Goal: Task Accomplishment & Management: Manage account settings

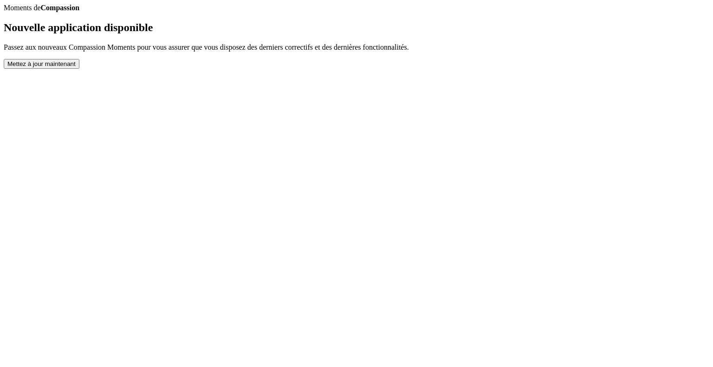
drag, startPoint x: 0, startPoint y: 0, endPoint x: 350, endPoint y: 326, distance: 478.1
click at [79, 69] on button "Mettez à jour maintenant" at bounding box center [42, 64] width 76 height 10
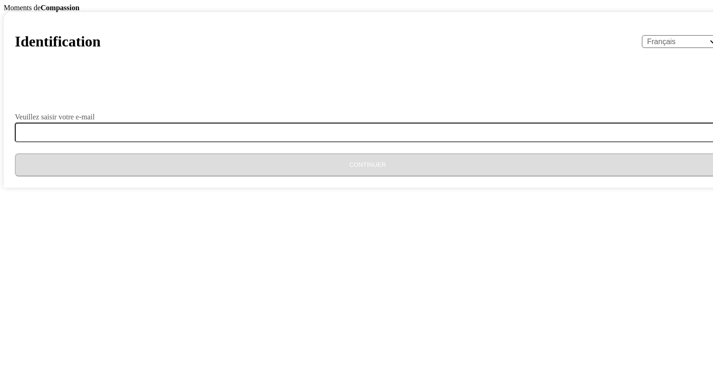
select select "fr"
click at [329, 176] on form "Veuillez saisir votre e-mail Continuer" at bounding box center [367, 127] width 705 height 97
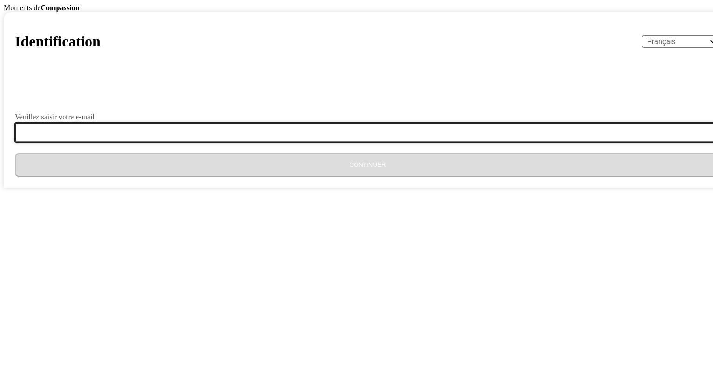
click at [331, 142] on input "Veuillez saisir votre e-mail" at bounding box center [373, 132] width 717 height 19
type input "[EMAIL_ADDRESS][DOMAIN_NAME]"
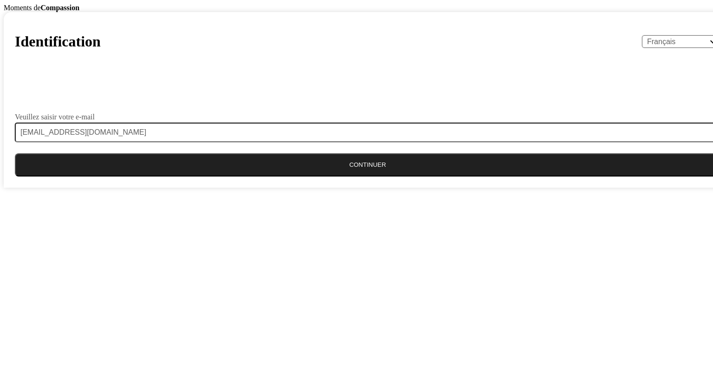
click at [338, 176] on button "Continuer" at bounding box center [367, 164] width 705 height 23
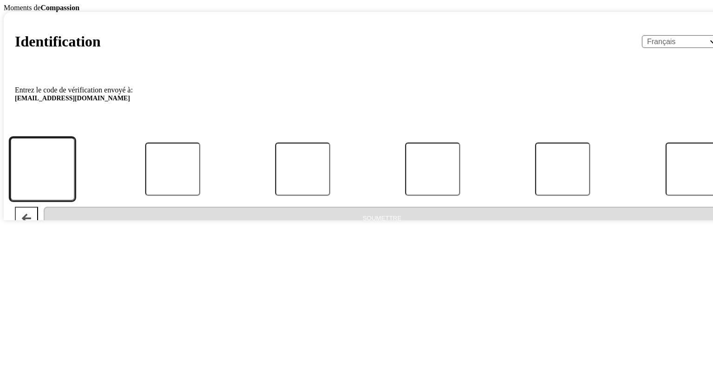
click at [75, 200] on input "Code" at bounding box center [42, 169] width 65 height 64
type input "2"
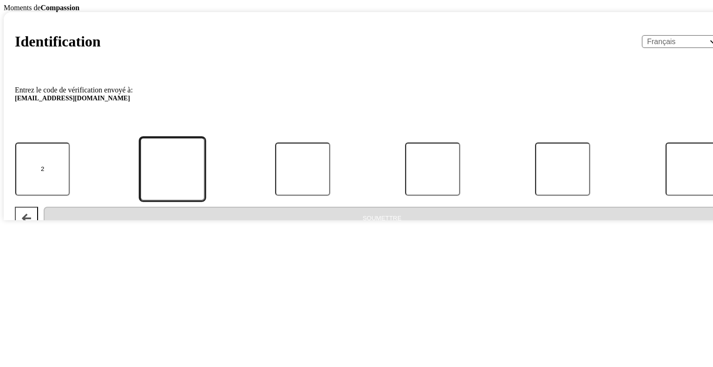
type input "4"
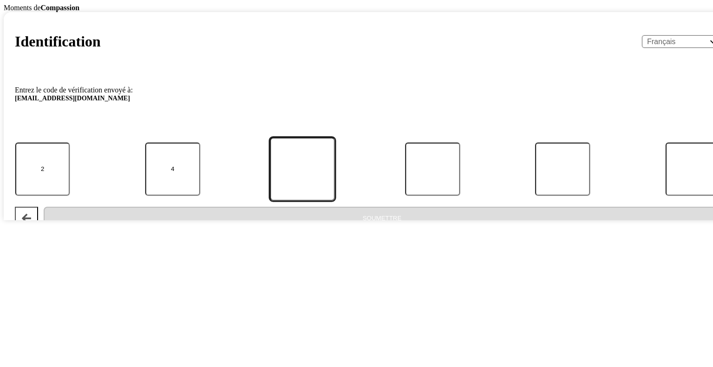
type input "3"
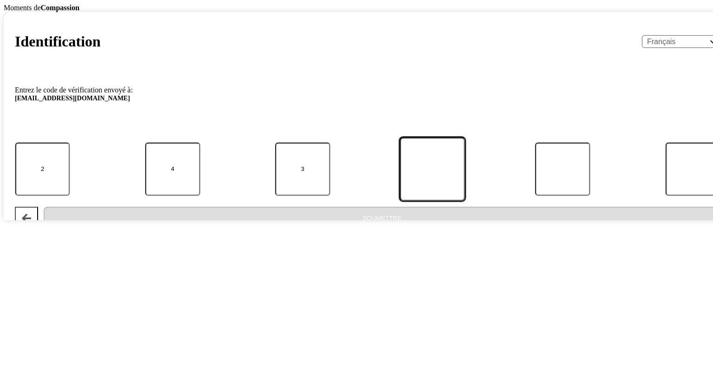
type input "7"
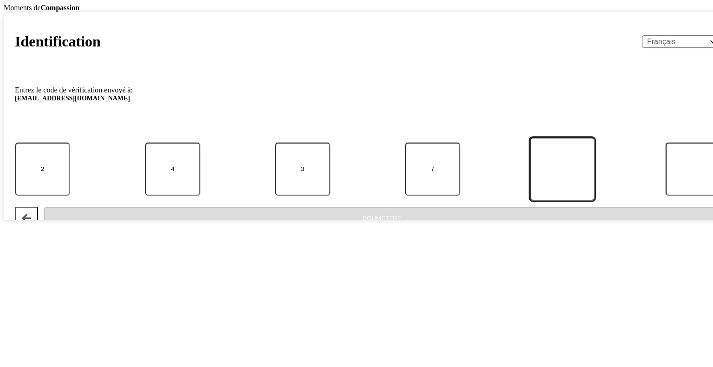
type input "6"
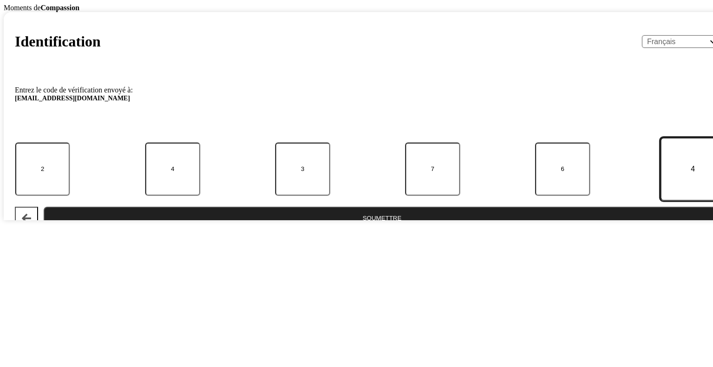
type input "4"
click at [44, 207] on button "Soumettre" at bounding box center [382, 218] width 677 height 23
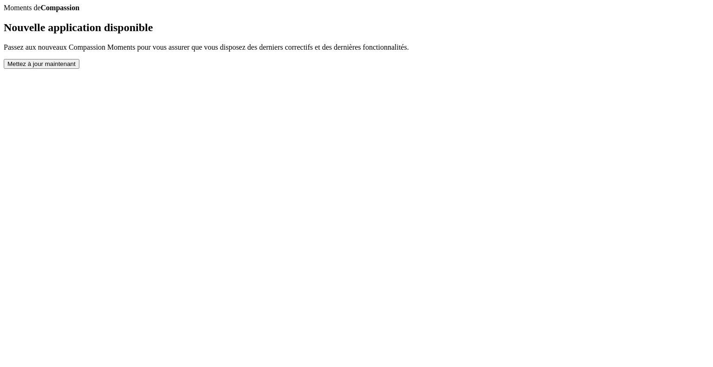
click at [79, 69] on button "Mettez à jour maintenant" at bounding box center [42, 64] width 76 height 10
